Goal: Task Accomplishment & Management: Manage account settings

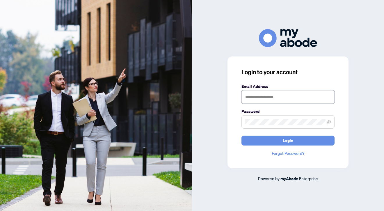
click at [277, 101] on input "text" at bounding box center [287, 96] width 93 height 13
type input "**********"
click at [241, 135] on button "Login" at bounding box center [287, 140] width 93 height 10
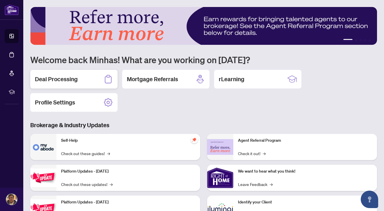
click at [76, 75] on h2 "Deal Processing" at bounding box center [56, 79] width 43 height 8
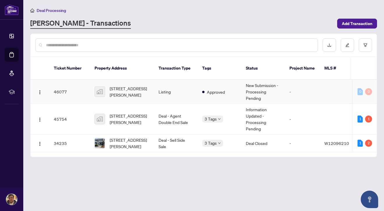
click at [80, 88] on td "46077" at bounding box center [69, 92] width 41 height 24
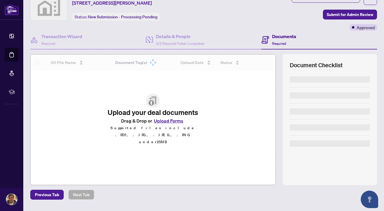
scroll to position [35, 0]
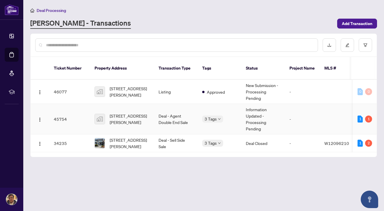
click at [82, 117] on td "45754" at bounding box center [69, 119] width 41 height 31
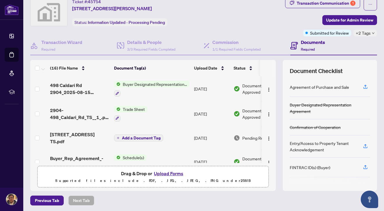
scroll to position [12, 0]
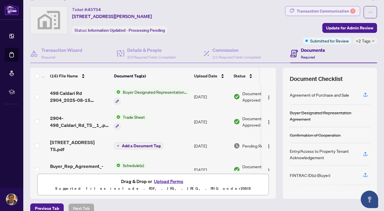
click at [317, 11] on div "Transaction Communication 1" at bounding box center [325, 10] width 59 height 9
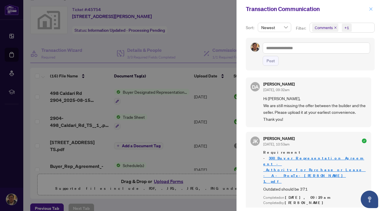
click at [370, 11] on icon "close" at bounding box center [370, 9] width 4 height 4
